Goal: Task Accomplishment & Management: Manage account settings

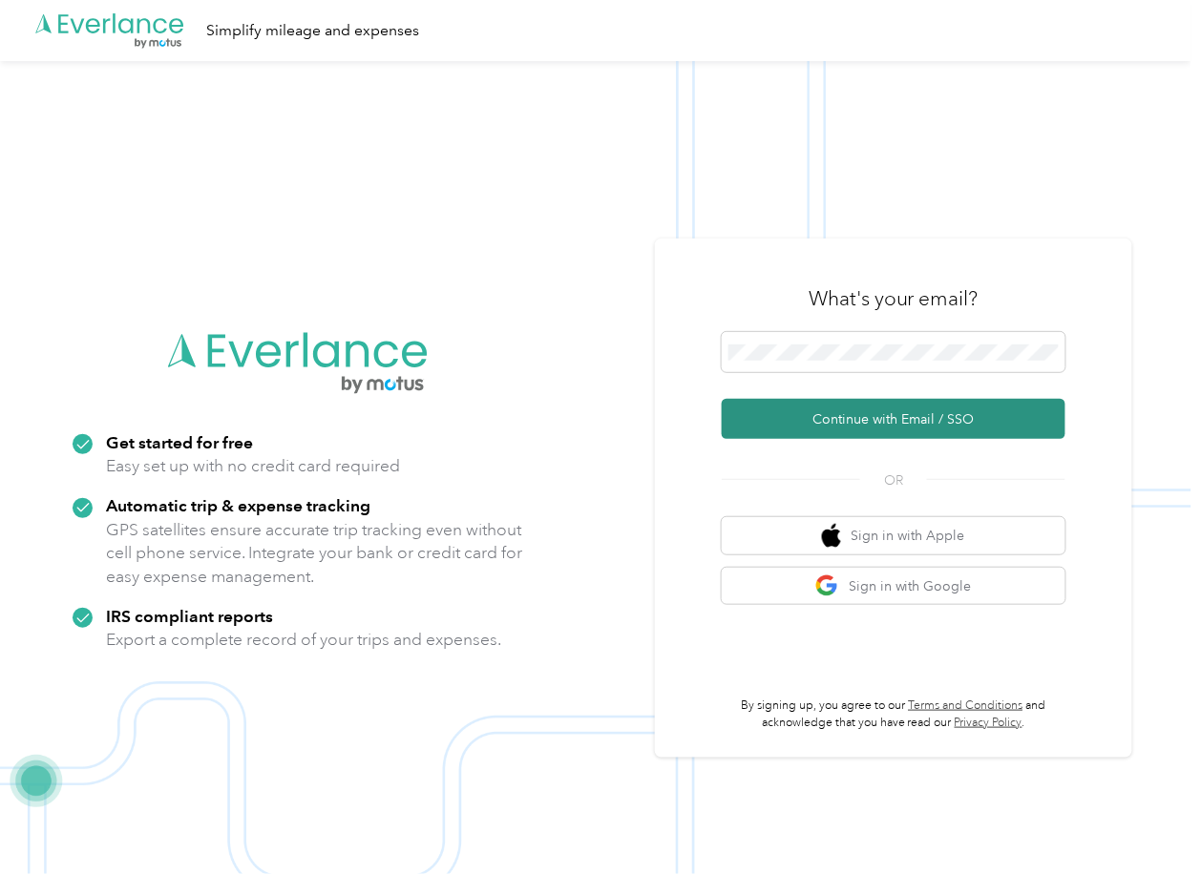
click at [777, 414] on button "Continue with Email / SSO" at bounding box center [894, 419] width 344 height 40
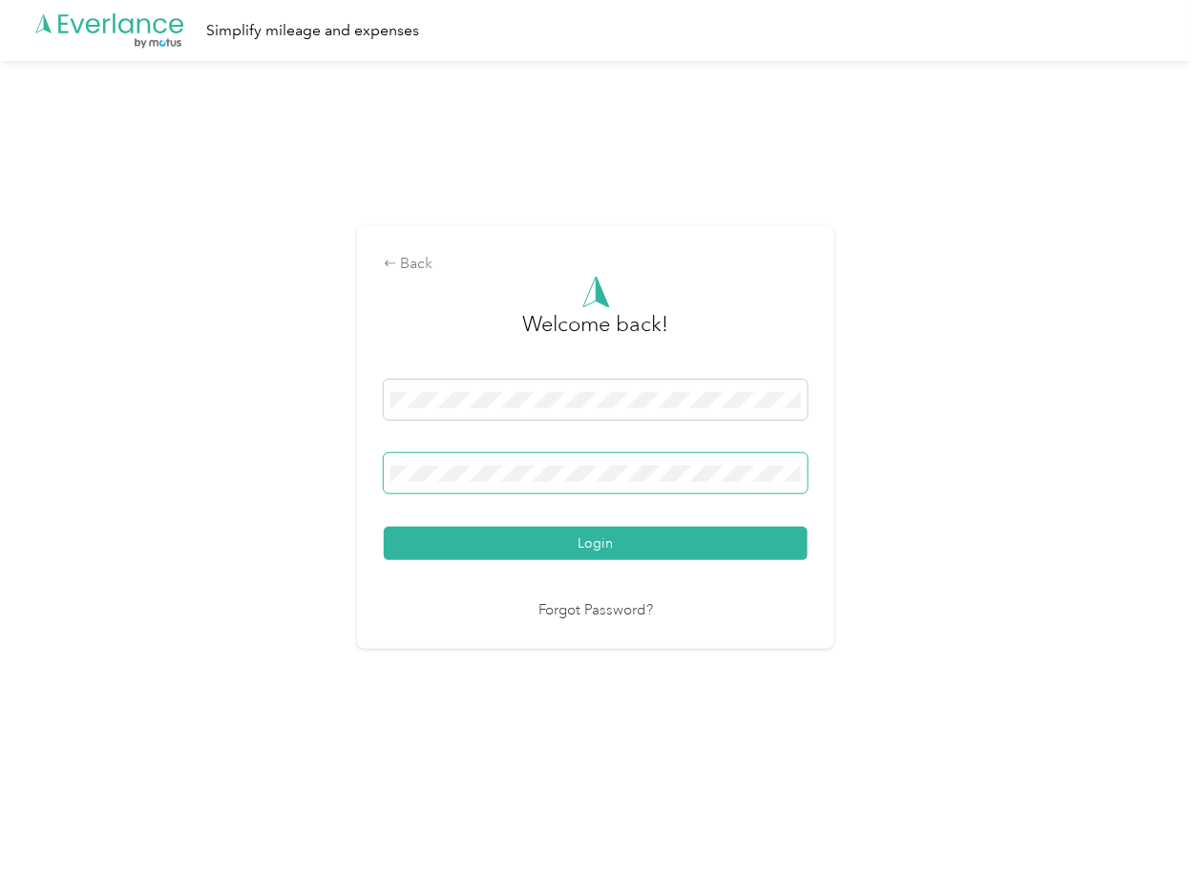
click at [478, 464] on span at bounding box center [596, 473] width 424 height 40
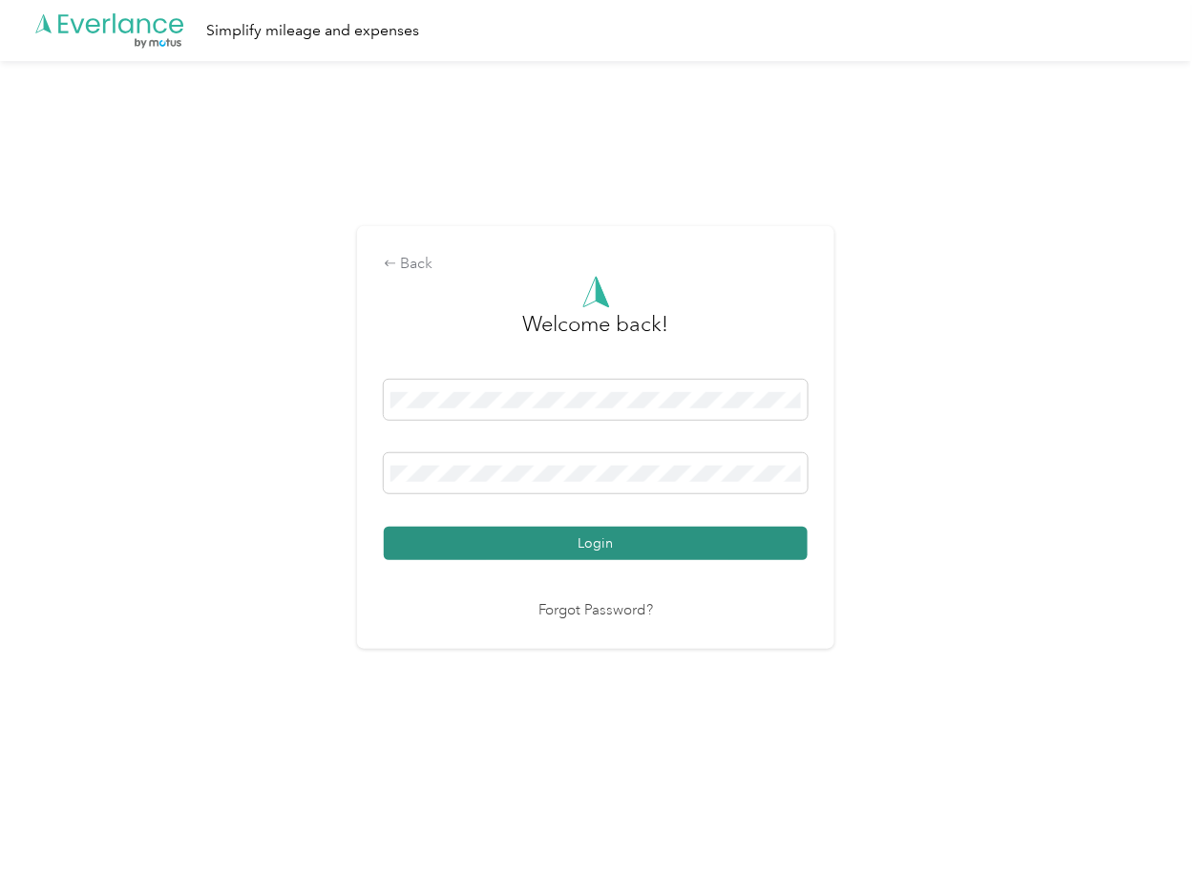
click at [431, 549] on button "Login" at bounding box center [596, 543] width 424 height 33
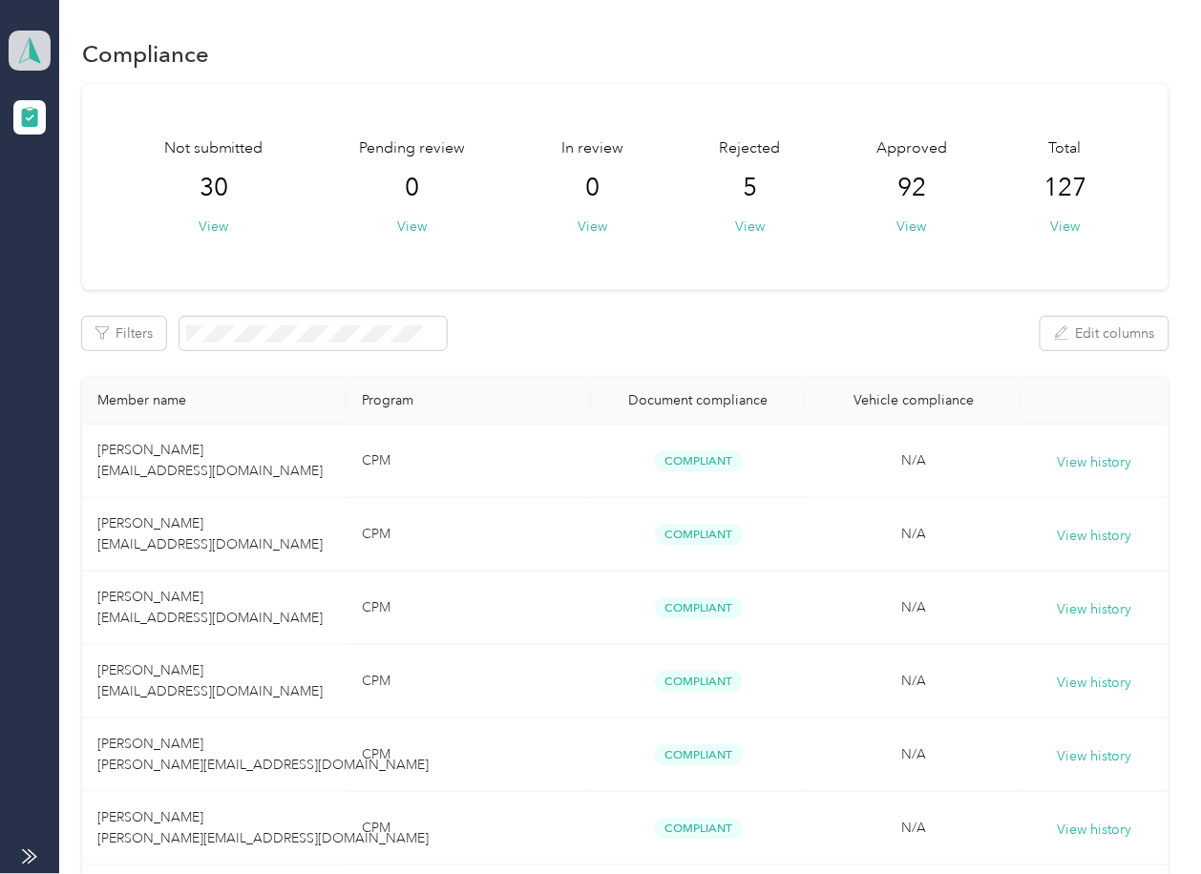
click at [26, 48] on icon at bounding box center [29, 50] width 29 height 27
click at [65, 195] on div "Log out" at bounding box center [61, 200] width 73 height 20
